Goal: Task Accomplishment & Management: Manage account settings

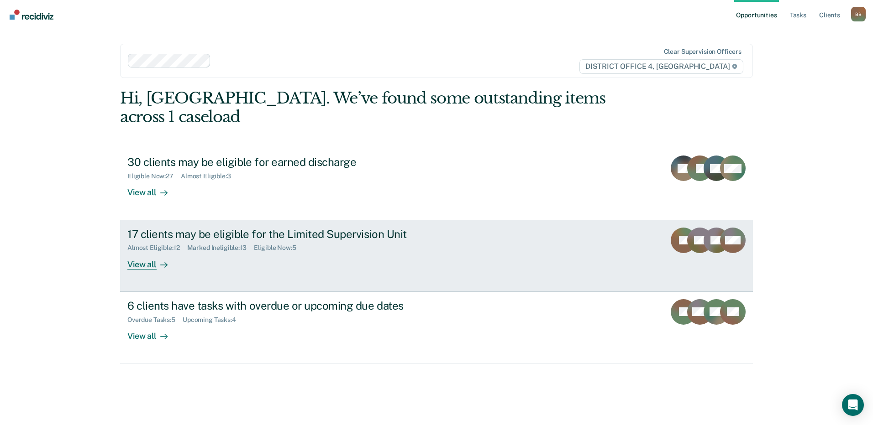
click at [183, 228] on div "17 clients may be eligible for the Limited Supervision Unit" at bounding box center [287, 234] width 320 height 13
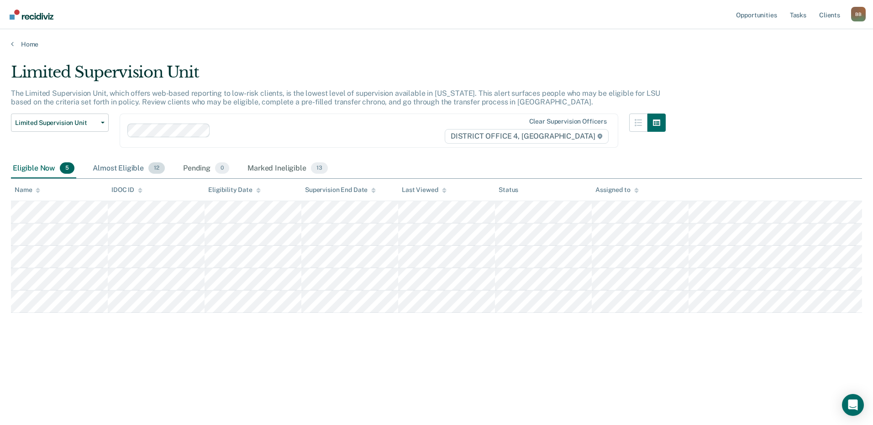
click at [120, 168] on div "Almost Eligible 12" at bounding box center [129, 169] width 76 height 20
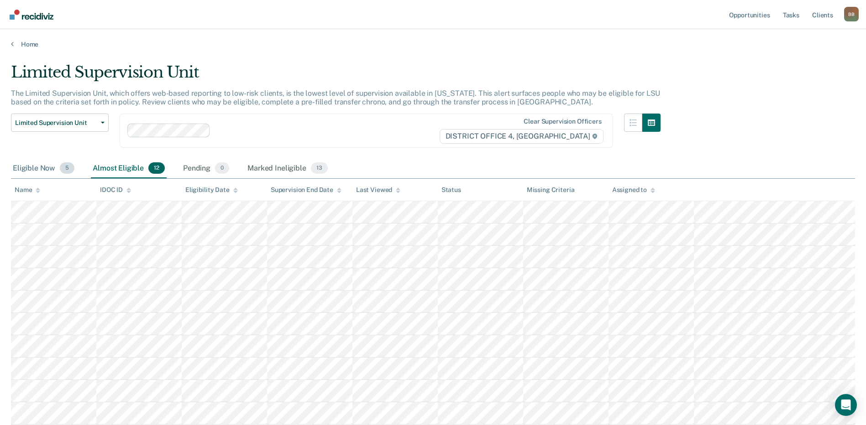
click at [34, 171] on div "Eligible Now 5" at bounding box center [43, 169] width 65 height 20
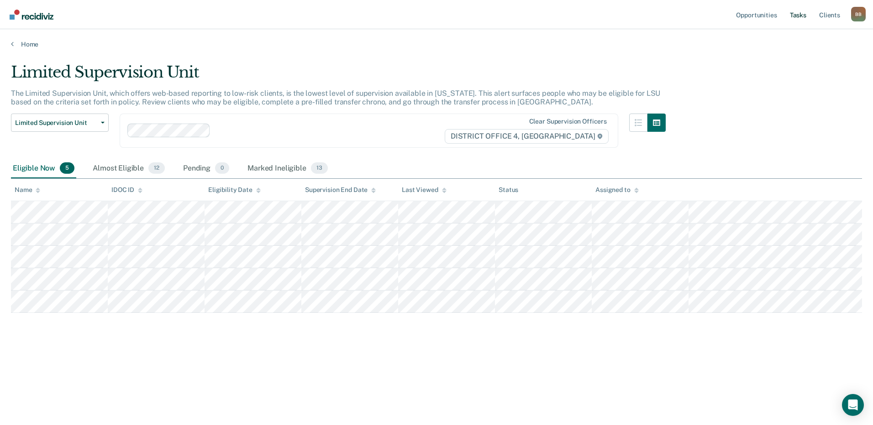
click at [793, 10] on link "Tasks" at bounding box center [798, 14] width 20 height 29
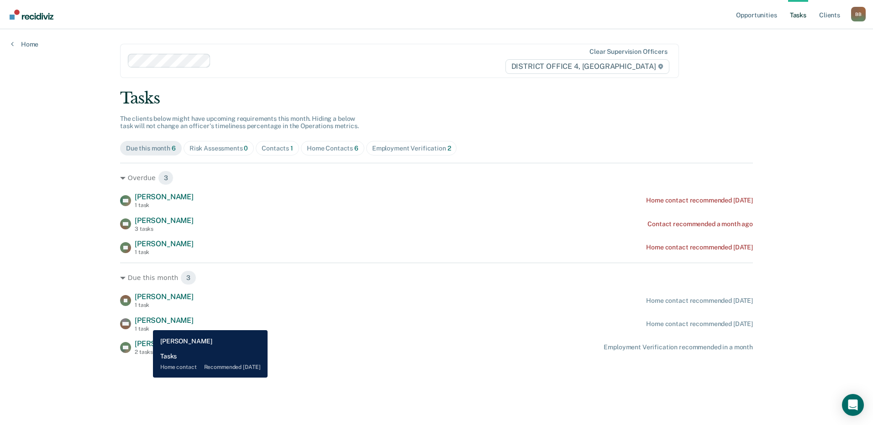
click at [146, 324] on span "[PERSON_NAME]" at bounding box center [164, 320] width 59 height 9
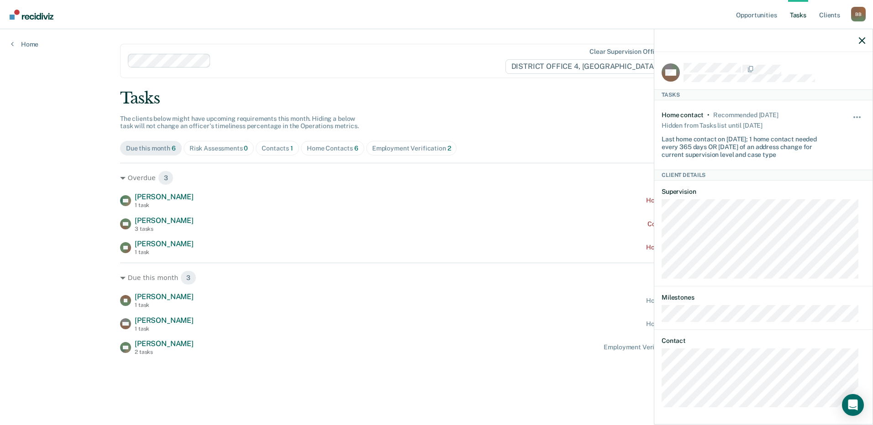
click at [76, 301] on div "Opportunities Tasks Client s Brunkhardt, Bradford B B Profile How it works Log …" at bounding box center [436, 212] width 873 height 425
click at [862, 40] on icon "button" at bounding box center [862, 40] width 6 height 6
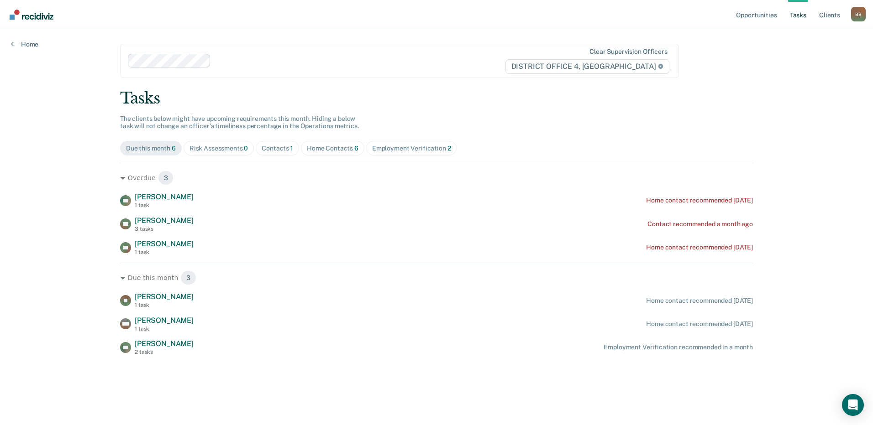
click at [273, 150] on div "Contacts 1" at bounding box center [277, 149] width 31 height 8
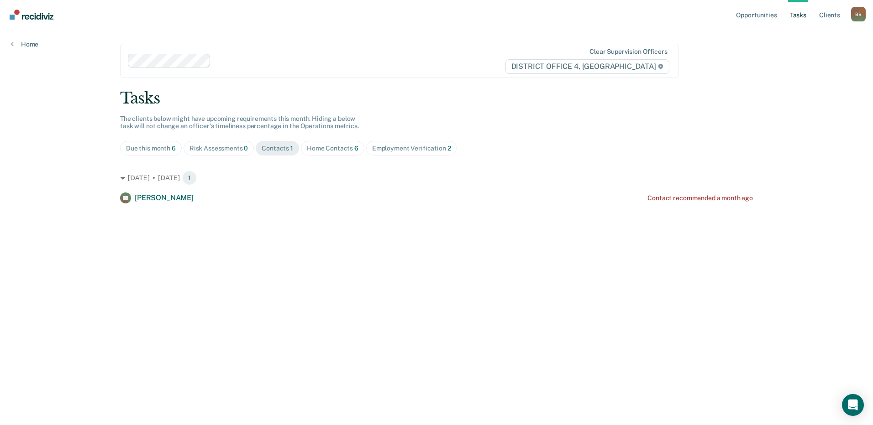
click at [153, 150] on div "Due this month 6" at bounding box center [151, 149] width 50 height 8
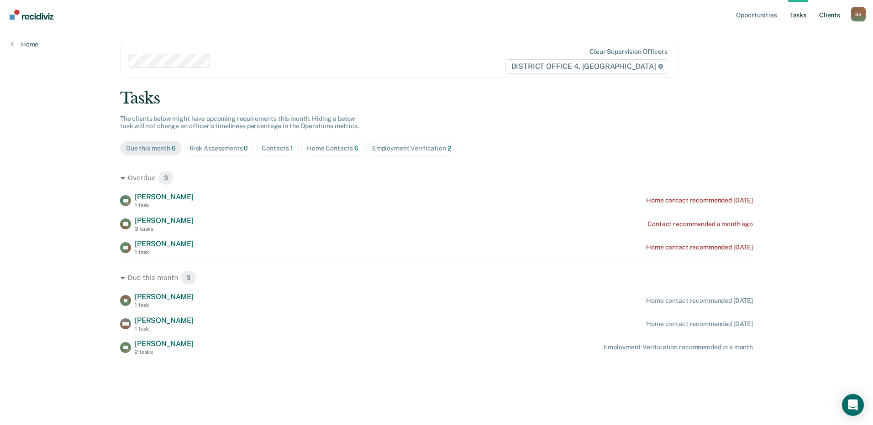
click at [829, 16] on link "Client s" at bounding box center [829, 14] width 25 height 29
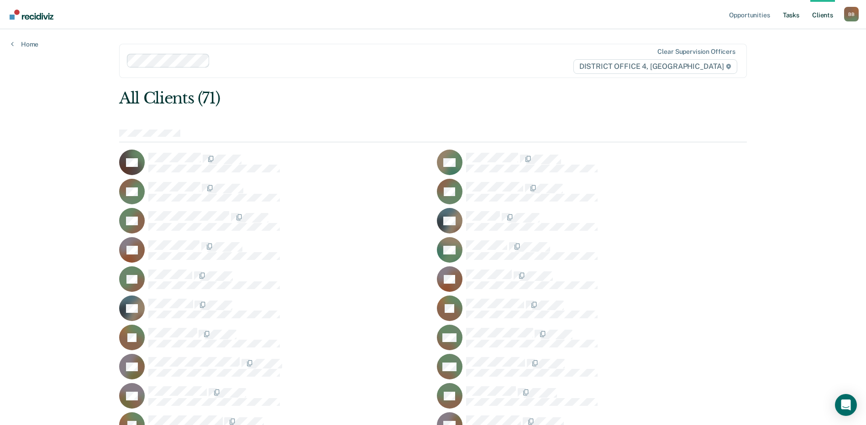
click at [788, 16] on link "Tasks" at bounding box center [791, 14] width 20 height 29
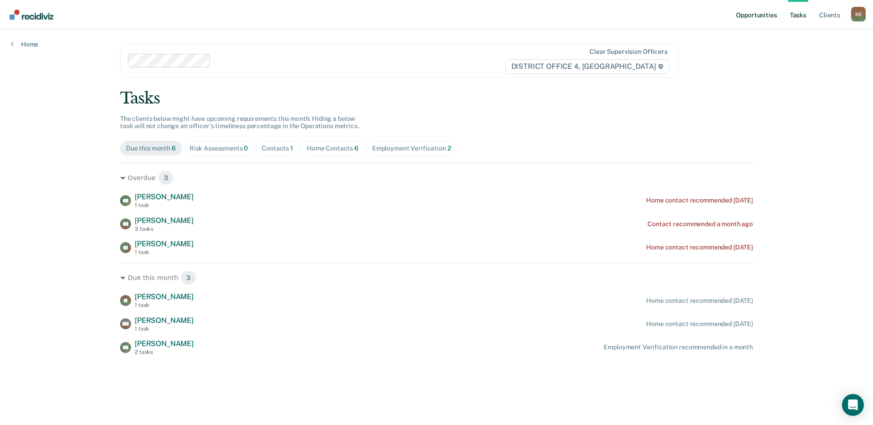
click at [750, 19] on link "Opportunities" at bounding box center [756, 14] width 44 height 29
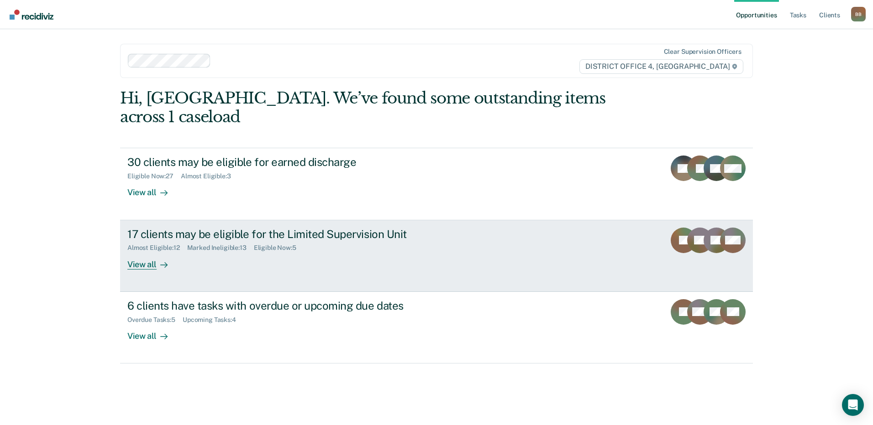
click at [183, 228] on div "17 clients may be eligible for the Limited Supervision Unit" at bounding box center [287, 234] width 320 height 13
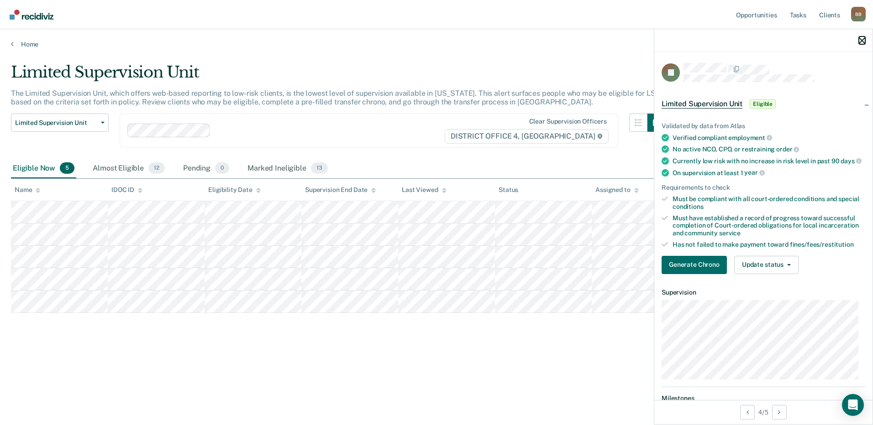
click at [861, 41] on icon "button" at bounding box center [862, 40] width 6 height 6
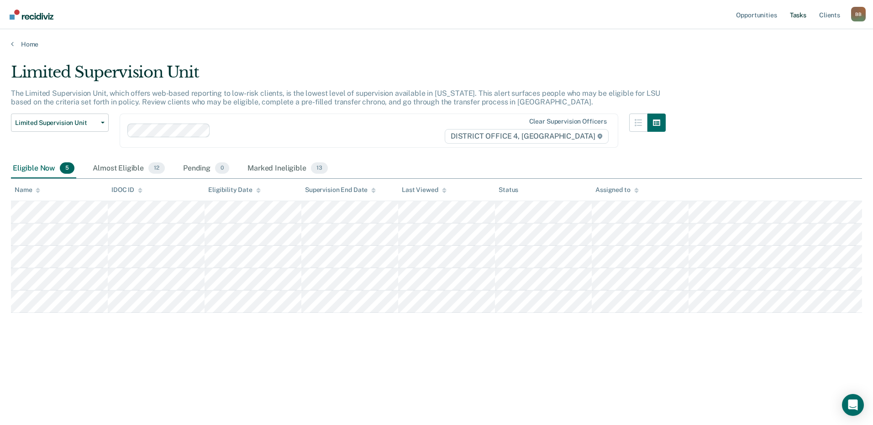
click at [792, 15] on link "Tasks" at bounding box center [798, 14] width 20 height 29
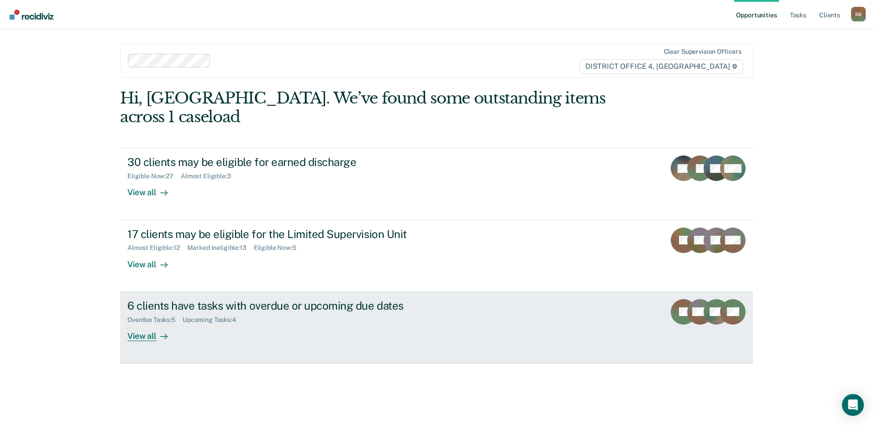
click at [238, 307] on div "6 clients have tasks with overdue or upcoming due dates Overdue Tasks : 5 Upcom…" at bounding box center [298, 320] width 342 height 42
